Goal: Information Seeking & Learning: Learn about a topic

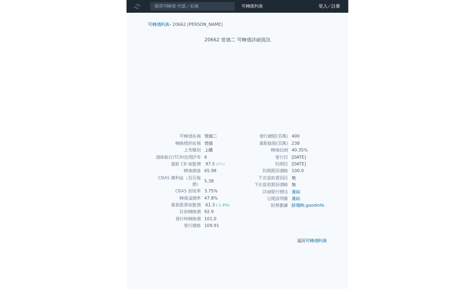
scroll to position [54, 0]
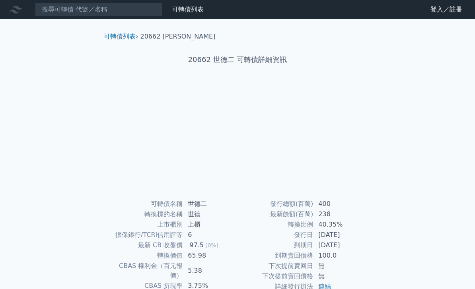
scroll to position [54, 0]
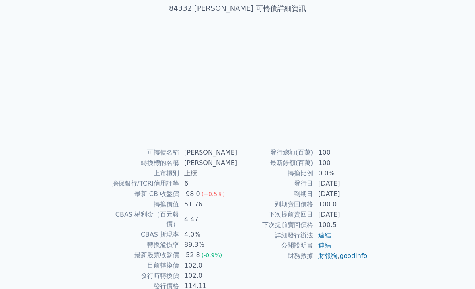
scroll to position [54, 0]
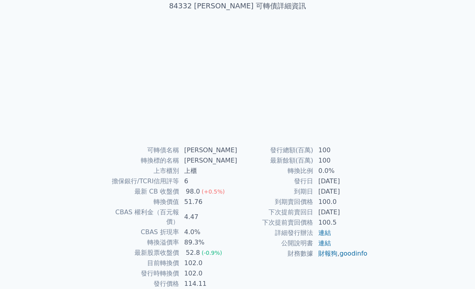
click at [463, 248] on div "可轉債列表 財務數據 可轉債列表 財務數據 登入／註冊 登入／註冊 可轉債列表 › 84332 弘帆二 84332 弘帆二 可轉債詳細資訊 可轉債名稱 6" at bounding box center [237, 135] width 475 height 378
